Goal: Task Accomplishment & Management: Manage account settings

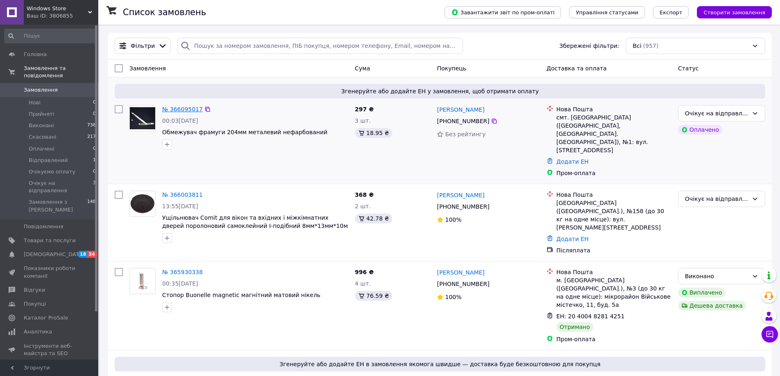
click at [178, 109] on link "№ 366095017" at bounding box center [182, 109] width 41 height 7
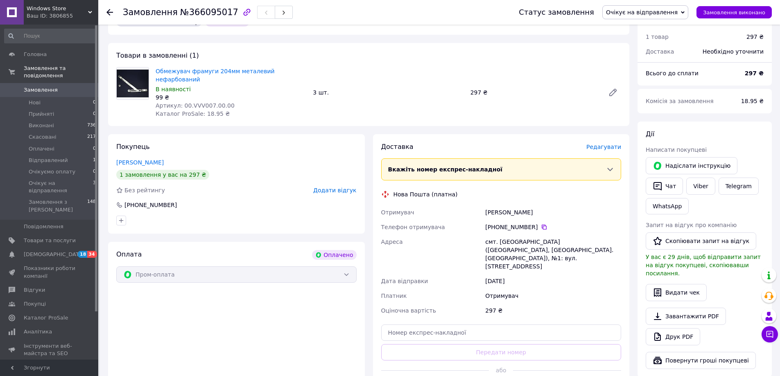
scroll to position [246, 0]
click at [541, 223] on icon at bounding box center [544, 226] width 7 height 7
drag, startPoint x: 483, startPoint y: 196, endPoint x: 514, endPoint y: 194, distance: 30.8
click at [514, 205] on div "[PERSON_NAME]" at bounding box center [552, 212] width 139 height 15
copy div "[PERSON_NAME]"
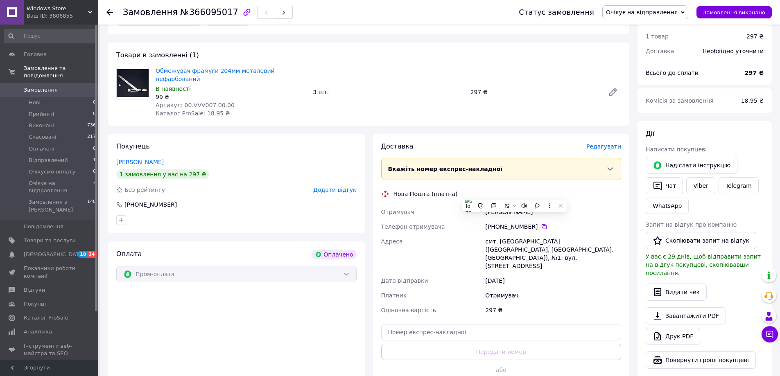
drag, startPoint x: 460, startPoint y: 186, endPoint x: 466, endPoint y: 188, distance: 6.9
click at [460, 185] on div "Доставка [PERSON_NAME] Вкажіть номер експрес-накладної Обов'язково введіть номе…" at bounding box center [501, 269] width 240 height 255
drag, startPoint x: 497, startPoint y: 224, endPoint x: 517, endPoint y: 227, distance: 19.5
click at [517, 234] on div "смт. [GEOGRAPHIC_DATA] ([GEOGRAPHIC_DATA], [GEOGRAPHIC_DATA]. [GEOGRAPHIC_DATA]…" at bounding box center [552, 253] width 139 height 39
copy div "[GEOGRAPHIC_DATA]"
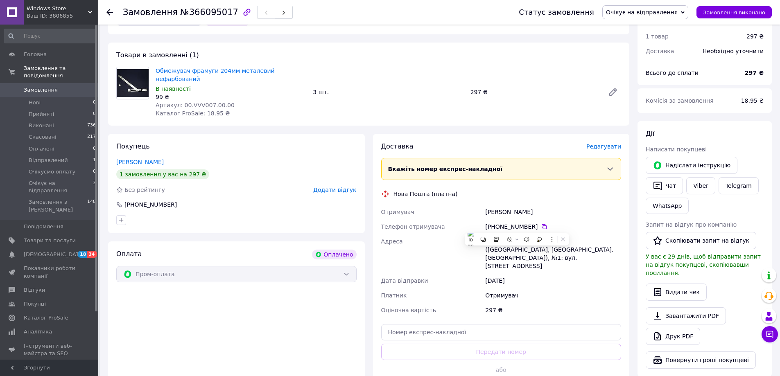
click at [552, 134] on div "Доставка [PERSON_NAME] Вкажіть номер експрес-накладної Обов'язково введіть номе…" at bounding box center [501, 269] width 257 height 271
